Goal: Transaction & Acquisition: Purchase product/service

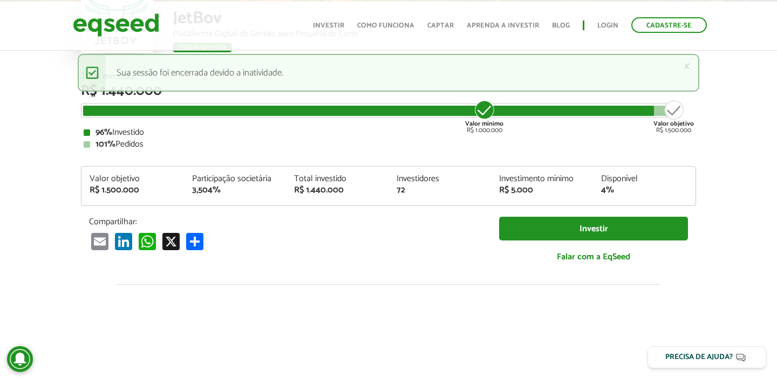
scroll to position [113, 0]
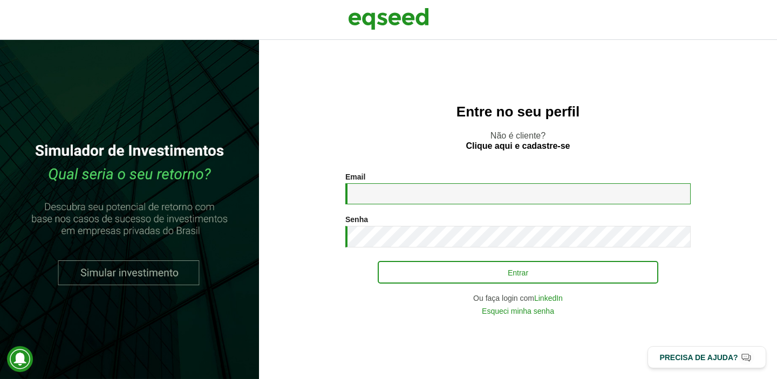
type input "**********"
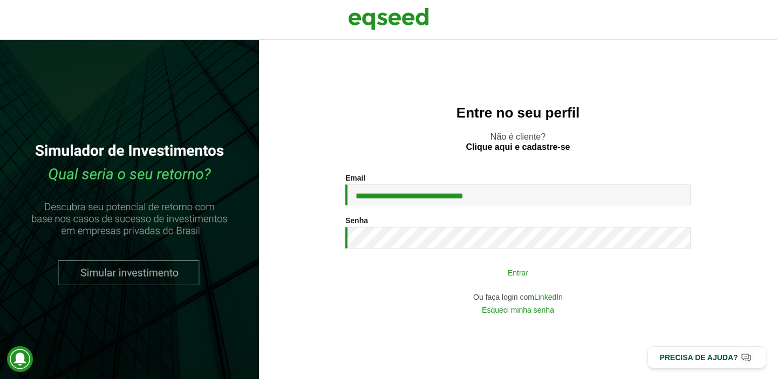
click at [489, 266] on button "Entrar" at bounding box center [518, 272] width 280 height 20
